Goal: Information Seeking & Learning: Understand process/instructions

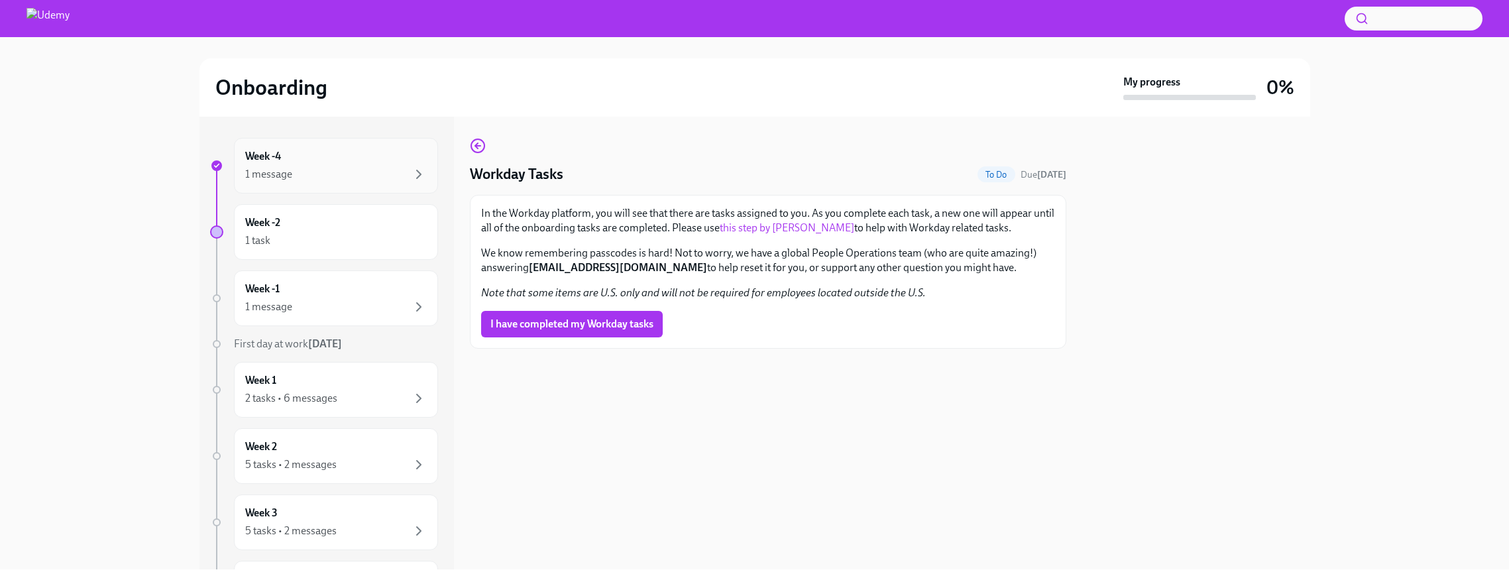
click at [409, 173] on div "1 message" at bounding box center [336, 174] width 182 height 16
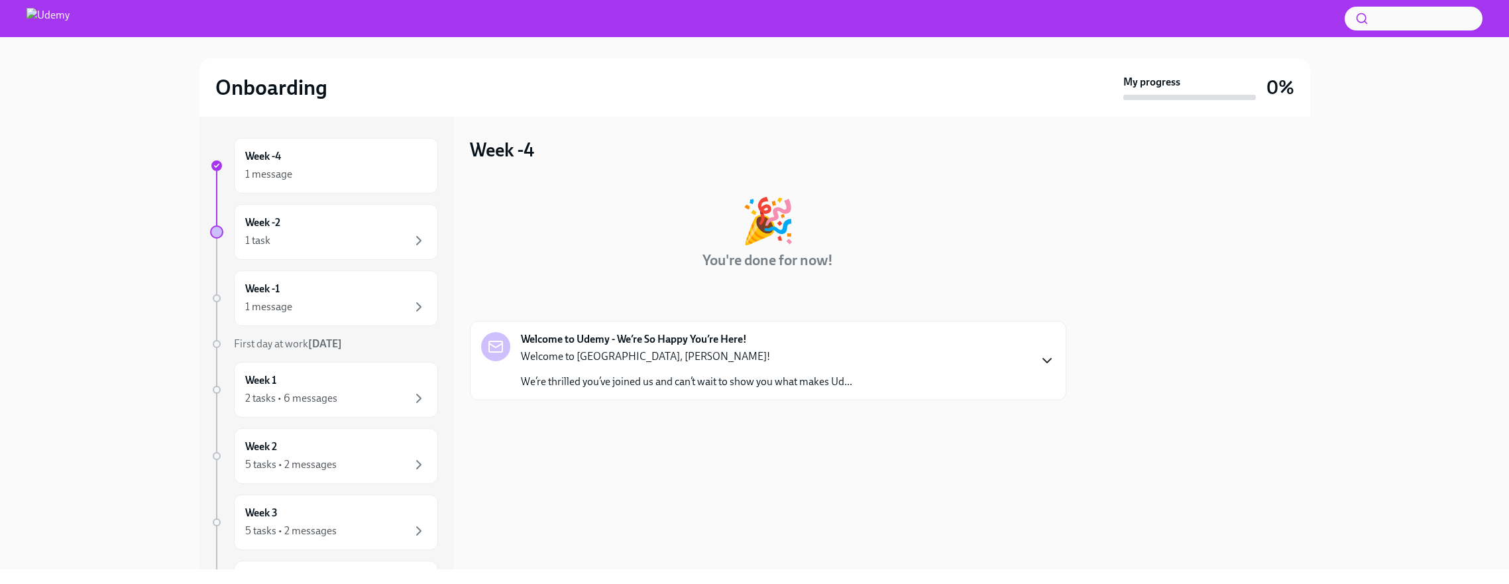
click at [1044, 360] on icon "button" at bounding box center [1047, 360] width 8 height 4
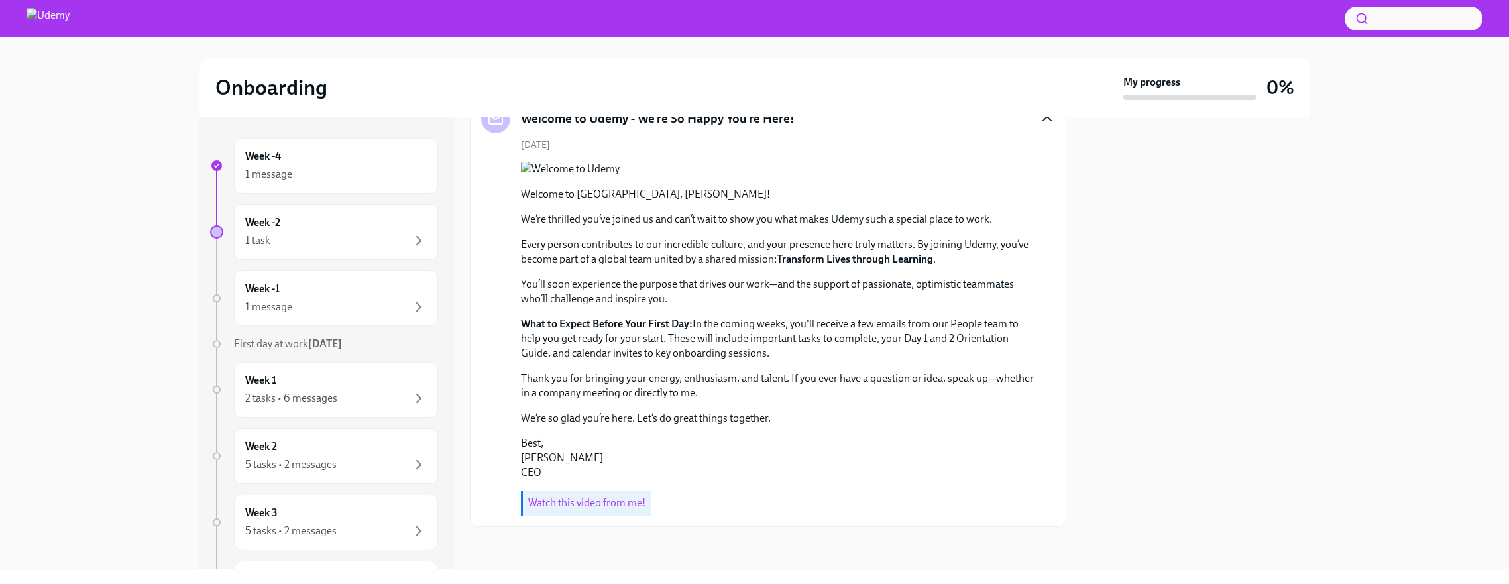
scroll to position [342, 0]
click at [548, 504] on link "Watch this video from me!" at bounding box center [586, 502] width 117 height 13
click at [362, 244] on div "1 task" at bounding box center [336, 241] width 182 height 16
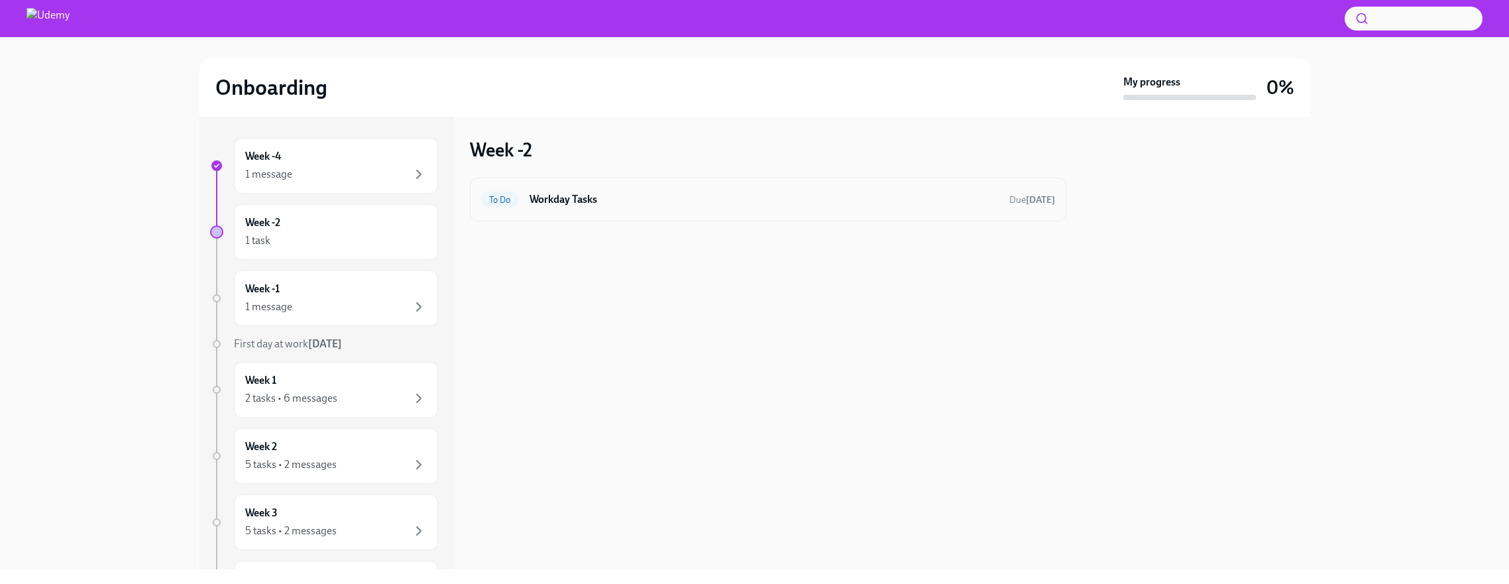
click at [563, 196] on h6 "Workday Tasks" at bounding box center [763, 199] width 469 height 15
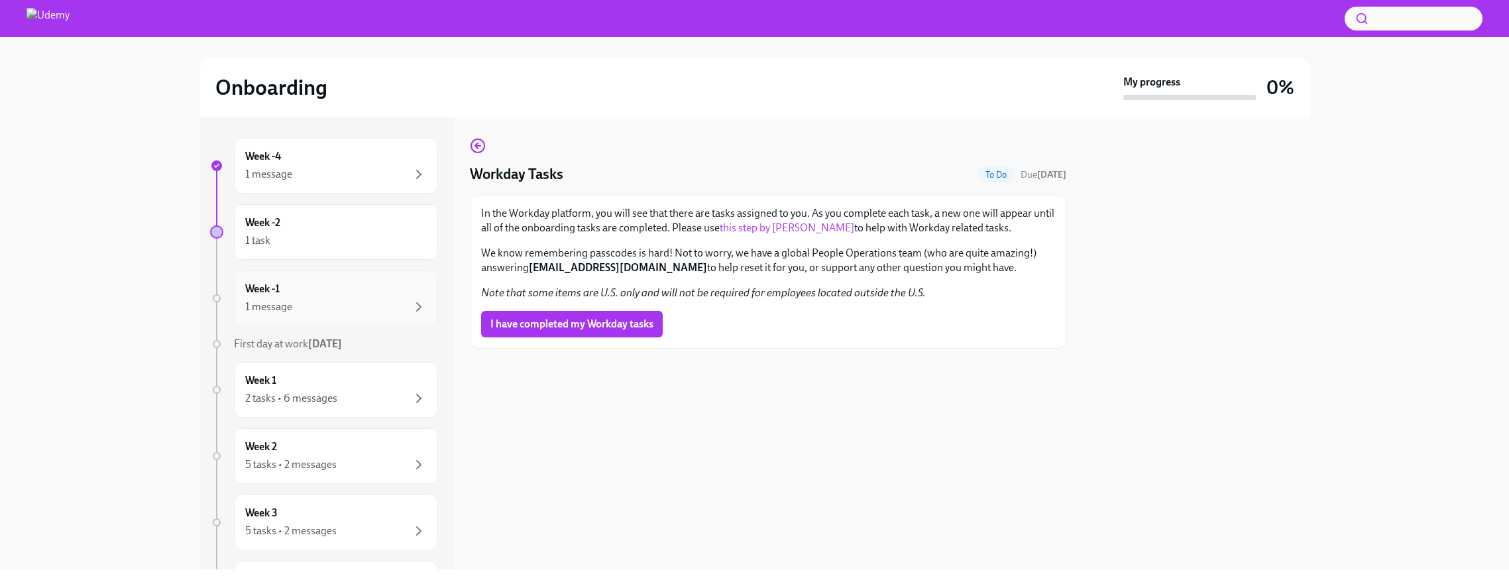
click at [382, 301] on div "1 message" at bounding box center [336, 307] width 182 height 16
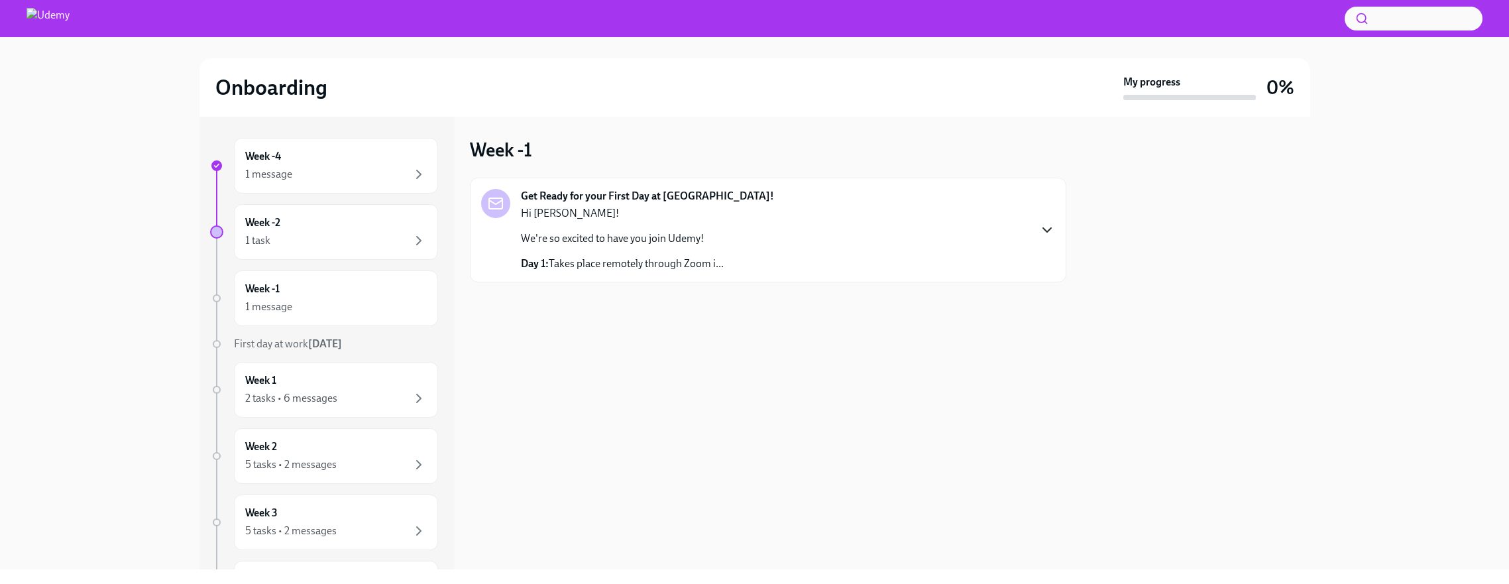
click at [1046, 225] on icon "button" at bounding box center [1047, 230] width 16 height 16
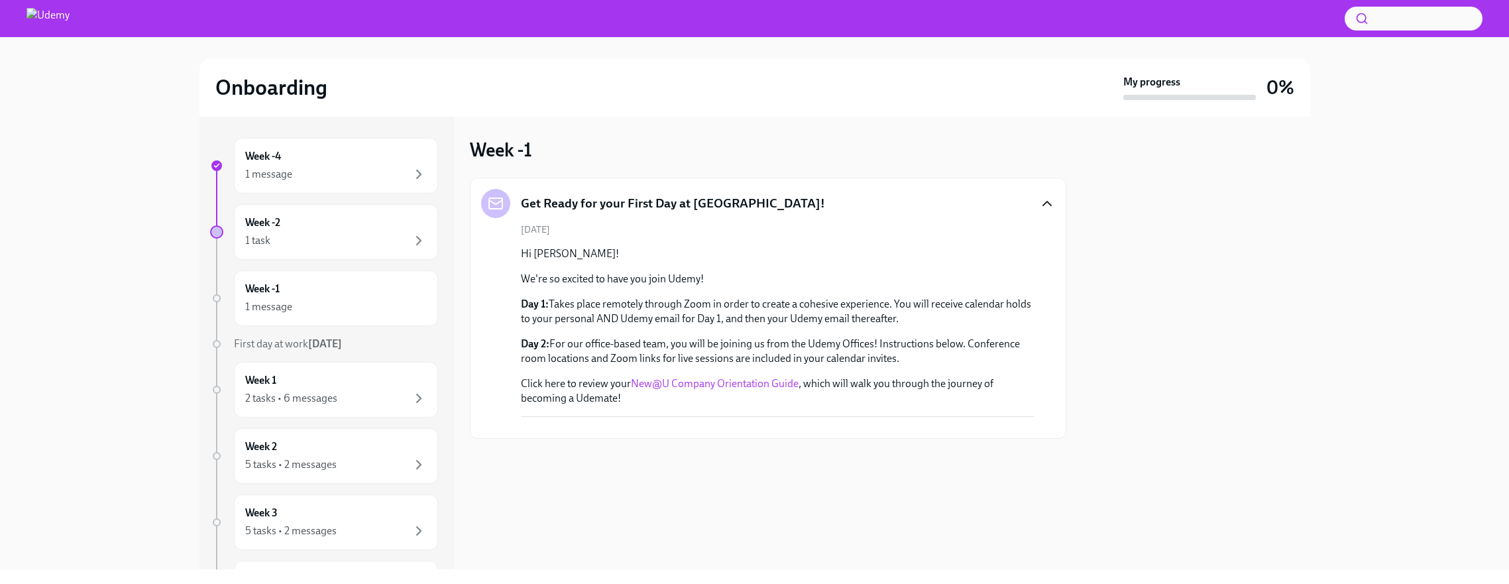
scroll to position [129, 0]
click at [747, 377] on link "New@U Company Orientation Guide" at bounding box center [715, 383] width 168 height 13
click at [337, 292] on div "Week -1 1 message" at bounding box center [336, 298] width 182 height 33
click at [309, 386] on div "Week 1 2 tasks • 6 messages" at bounding box center [336, 389] width 182 height 33
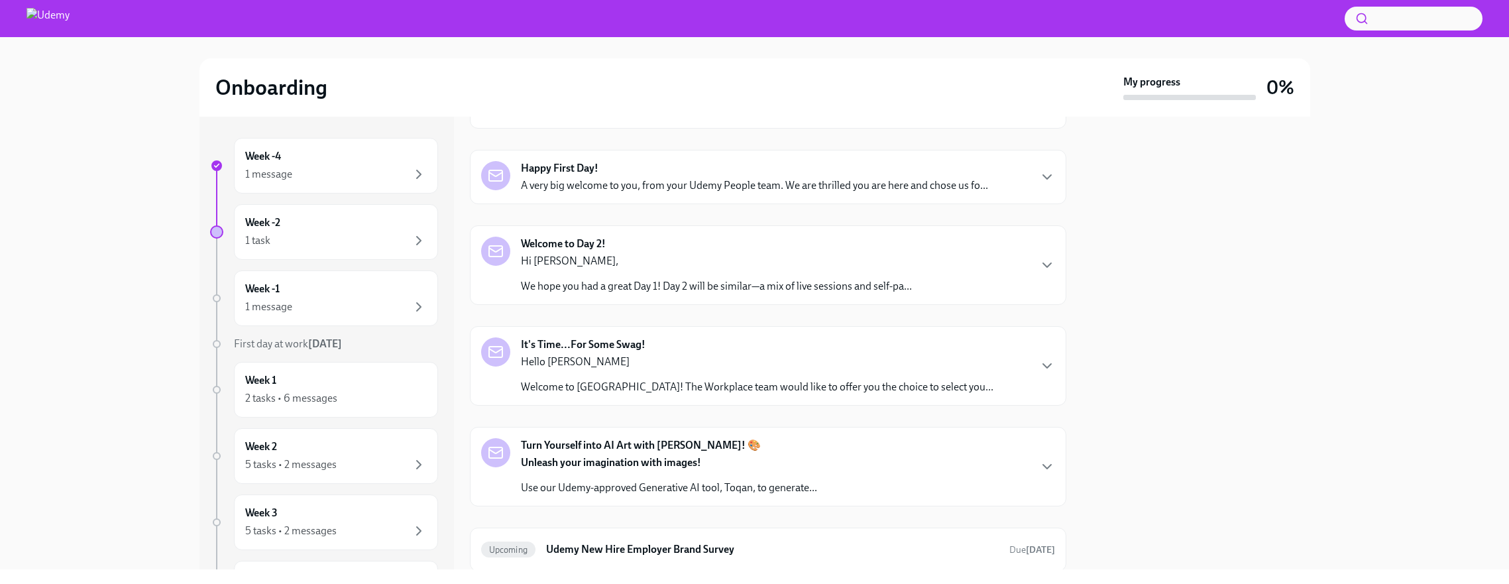
click at [798, 186] on p "A very big welcome to you, from your Udemy People team. We are thrilled you are…" at bounding box center [754, 185] width 467 height 15
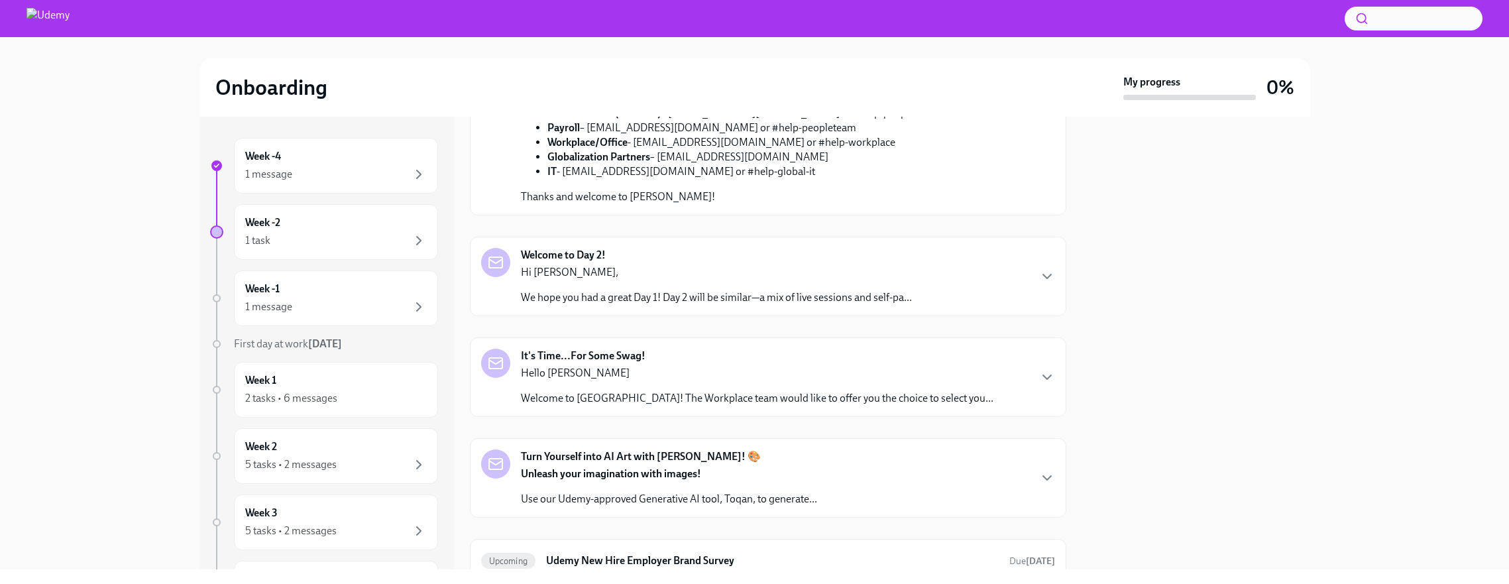
scroll to position [527, 0]
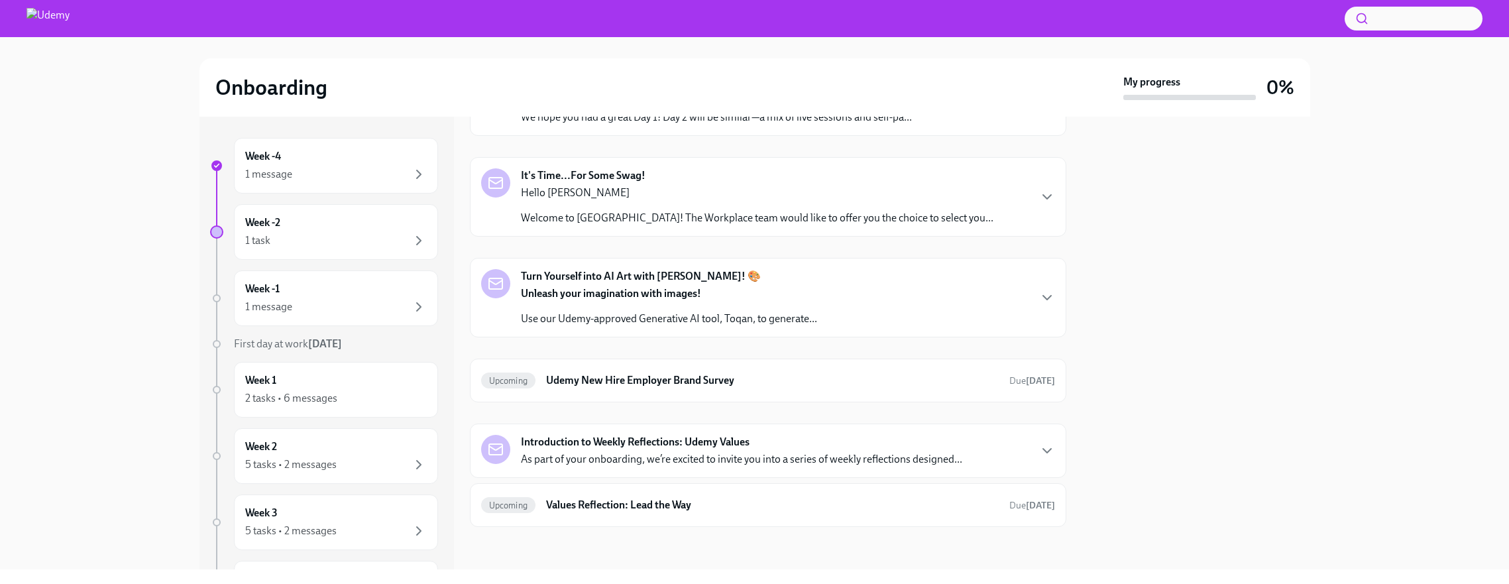
scroll to position [744, 0]
click at [1039, 104] on icon "button" at bounding box center [1047, 96] width 16 height 16
click at [1046, 205] on icon "button" at bounding box center [1047, 197] width 16 height 16
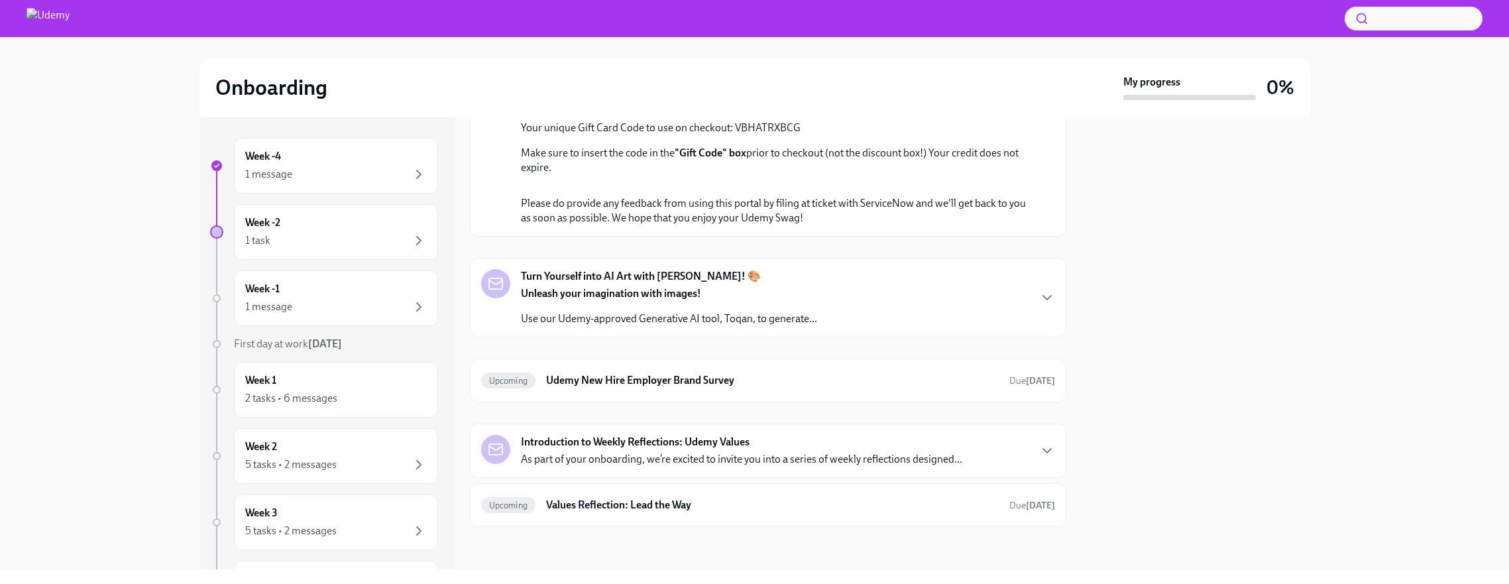
scroll to position [1916, 0]
click at [1046, 299] on icon "button" at bounding box center [1047, 298] width 8 height 4
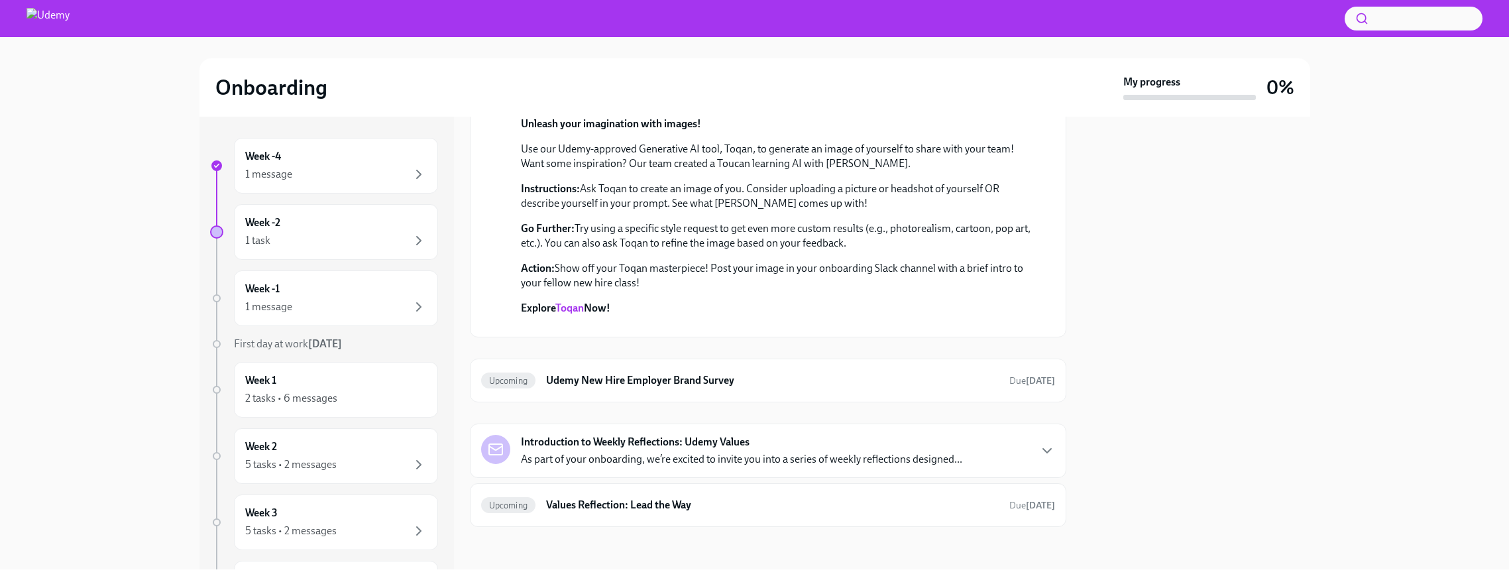
scroll to position [2606, 0]
click at [1046, 445] on icon "button" at bounding box center [1047, 451] width 16 height 16
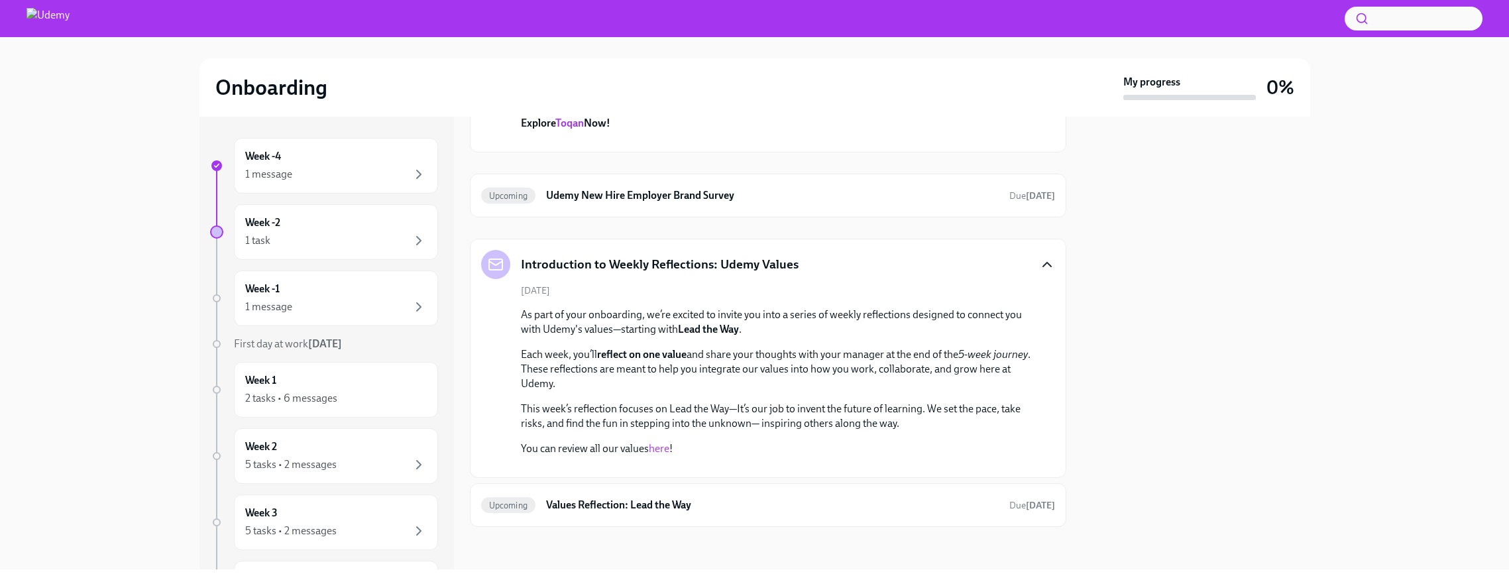
scroll to position [2990, 0]
click at [661, 442] on link "here" at bounding box center [659, 448] width 21 height 13
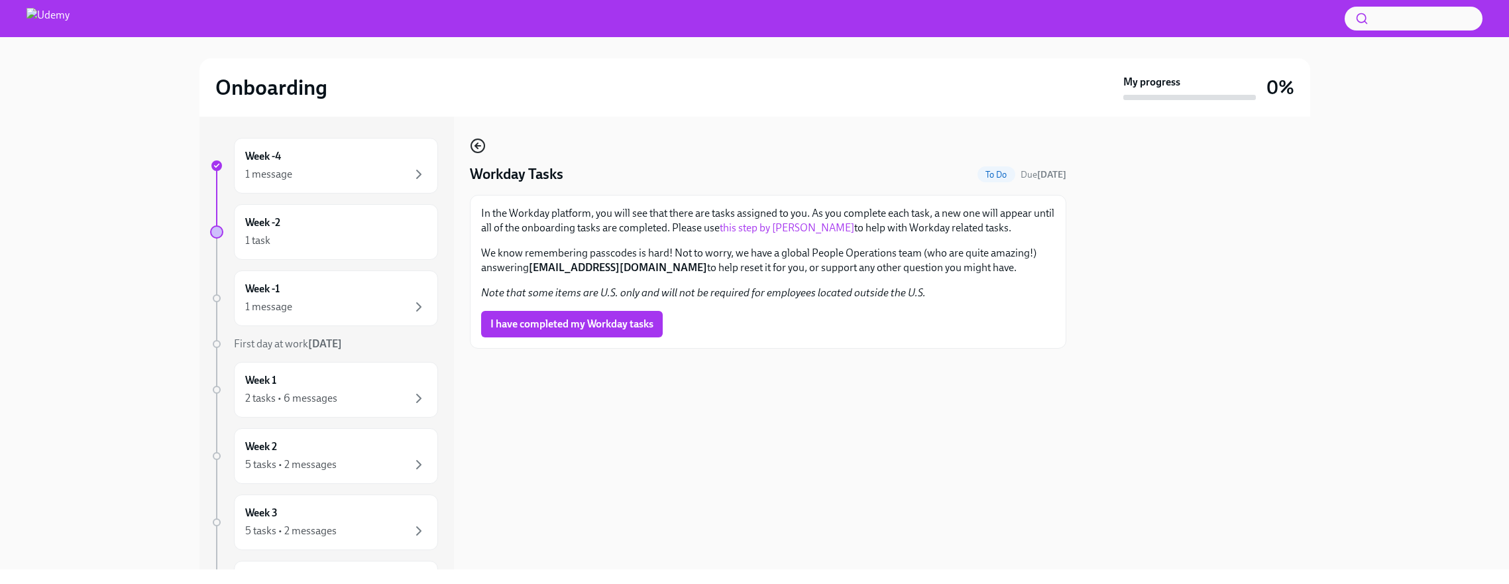
click at [474, 140] on icon "button" at bounding box center [478, 146] width 16 height 16
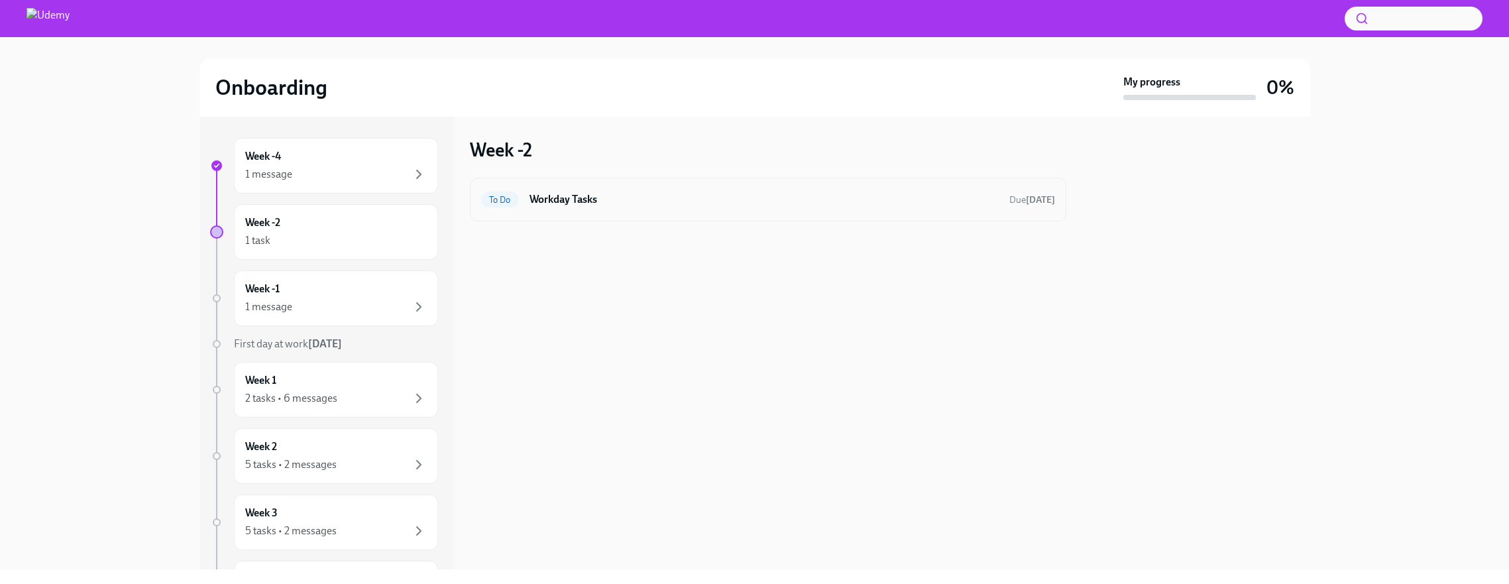
click at [557, 201] on h6 "Workday Tasks" at bounding box center [763, 199] width 469 height 15
